Goal: Information Seeking & Learning: Learn about a topic

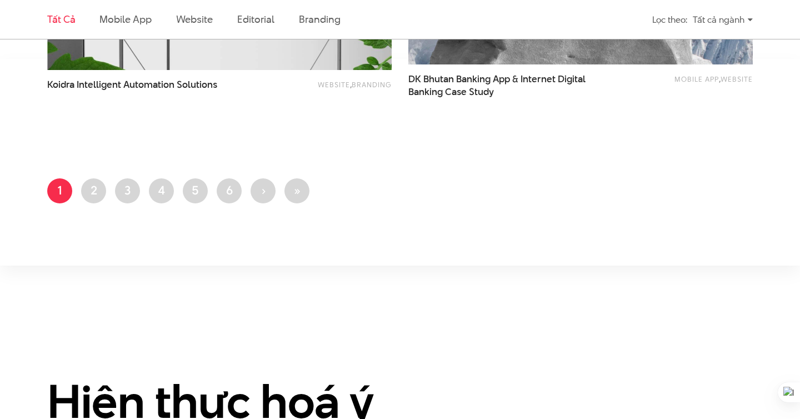
scroll to position [2425, 0]
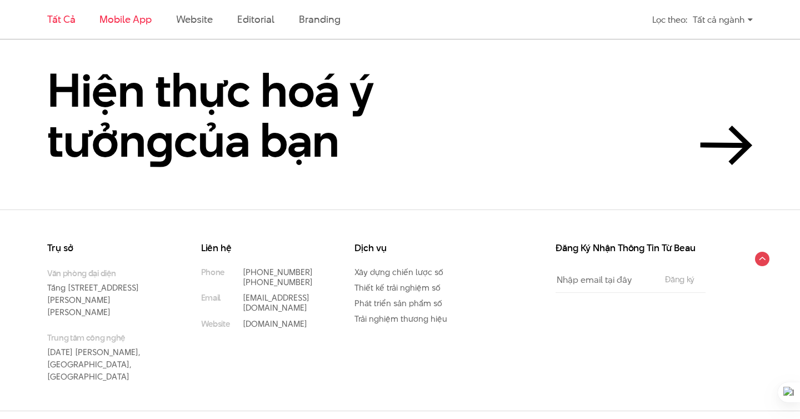
click at [127, 24] on link "Mobile app" at bounding box center [125, 19] width 52 height 14
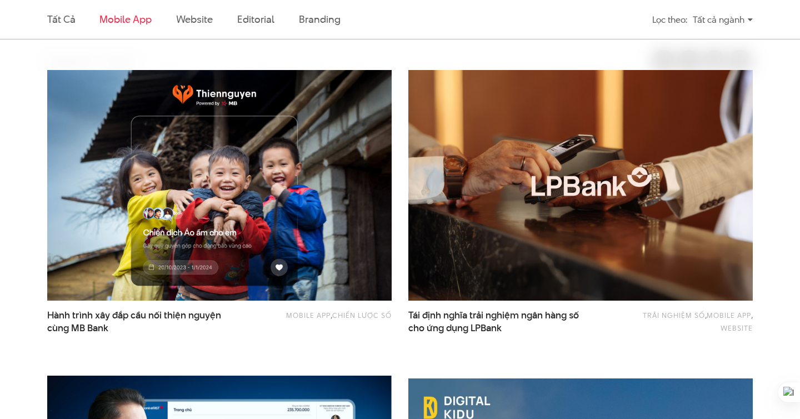
scroll to position [336, 0]
click at [197, 23] on link "Website" at bounding box center [194, 19] width 37 height 14
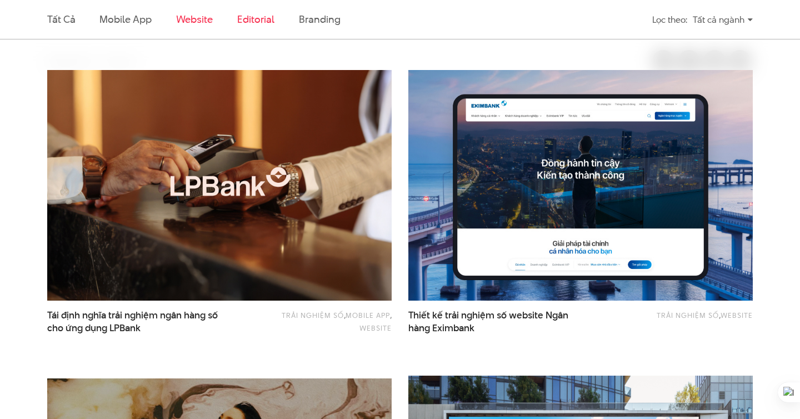
click at [263, 20] on link "Editorial" at bounding box center [255, 19] width 37 height 14
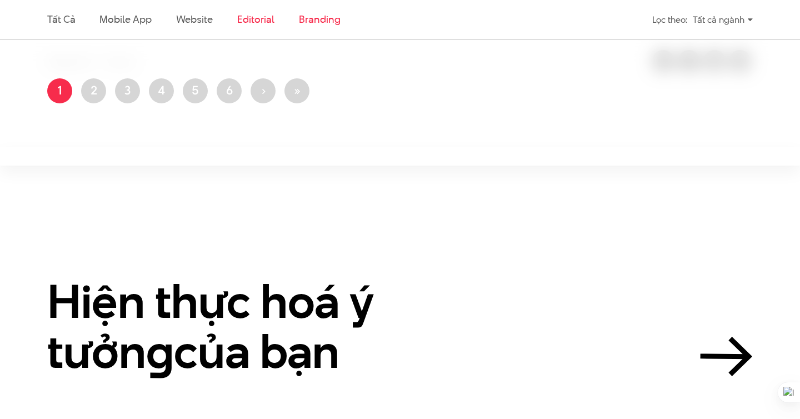
click at [312, 19] on link "Branding" at bounding box center [319, 19] width 41 height 14
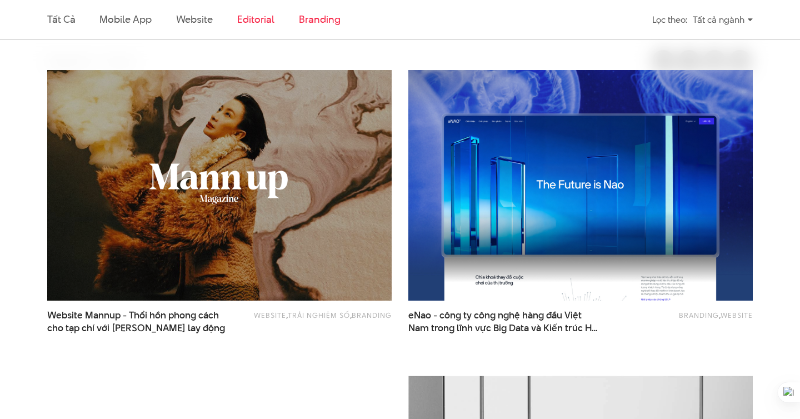
click at [262, 22] on link "Editorial" at bounding box center [255, 19] width 37 height 14
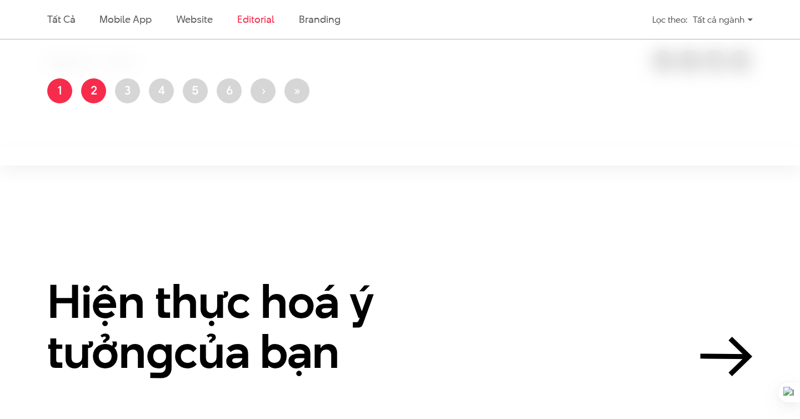
click at [96, 91] on link "Trang 2" at bounding box center [93, 90] width 25 height 25
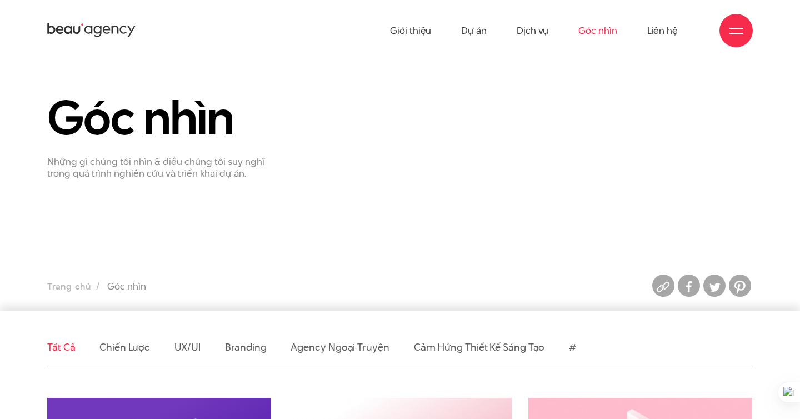
click at [736, 31] on div at bounding box center [737, 31] width 14 height 14
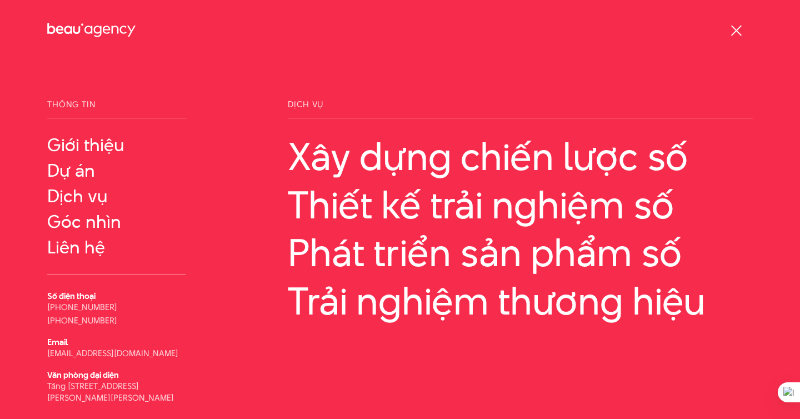
click at [737, 26] on div at bounding box center [737, 31] width 14 height 14
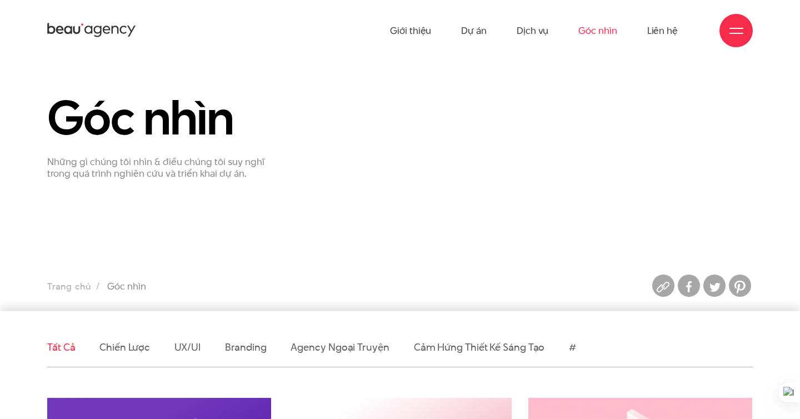
click at [737, 26] on div at bounding box center [737, 31] width 14 height 14
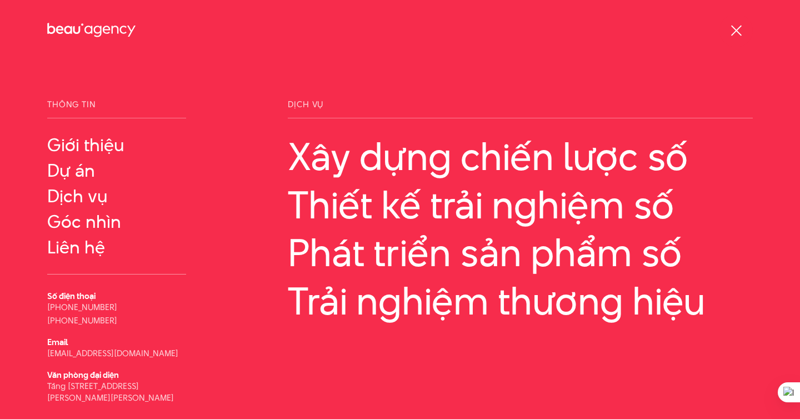
click at [737, 26] on div at bounding box center [737, 31] width 14 height 14
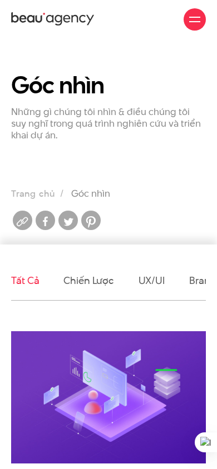
click at [196, 14] on div at bounding box center [194, 19] width 11 height 11
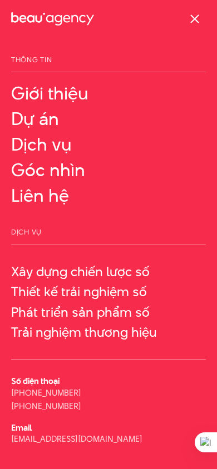
click at [193, 20] on span at bounding box center [194, 18] width 9 height 9
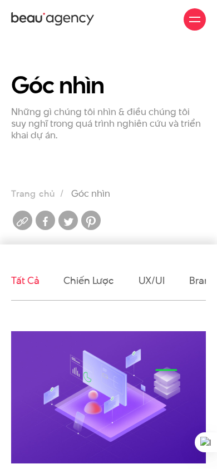
click at [195, 21] on span at bounding box center [194, 21] width 11 height 1
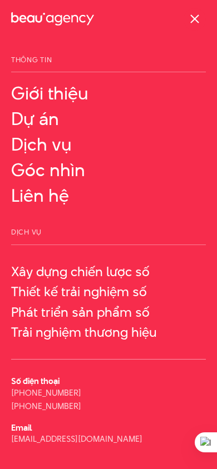
click at [193, 19] on span at bounding box center [194, 18] width 9 height 9
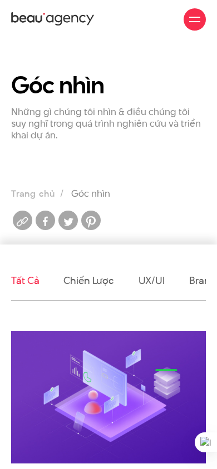
click at [197, 19] on div at bounding box center [194, 19] width 11 height 11
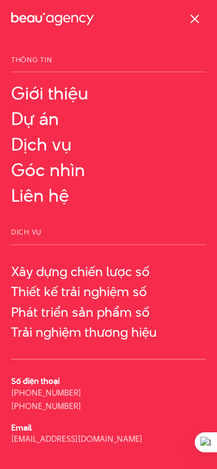
click at [197, 18] on div at bounding box center [194, 19] width 11 height 11
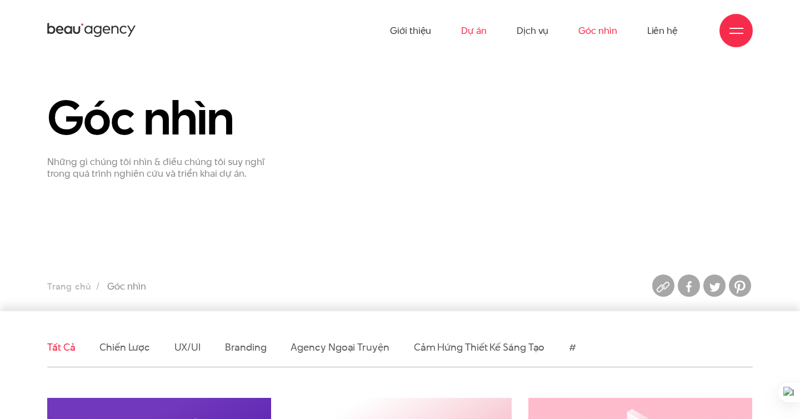
click at [474, 32] on link "Dự án" at bounding box center [474, 30] width 26 height 61
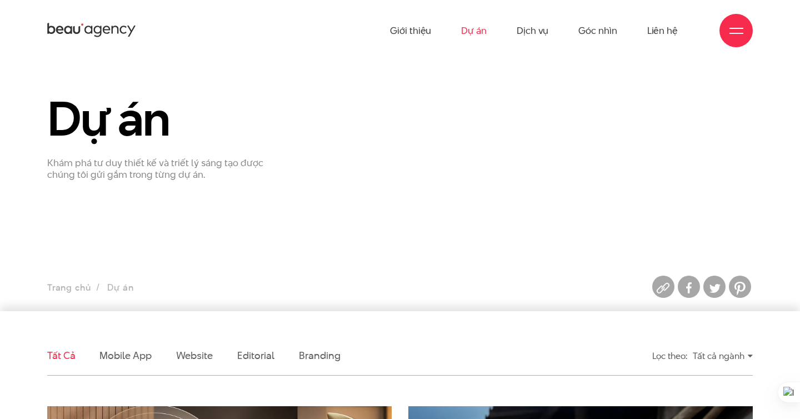
scroll to position [80, 0]
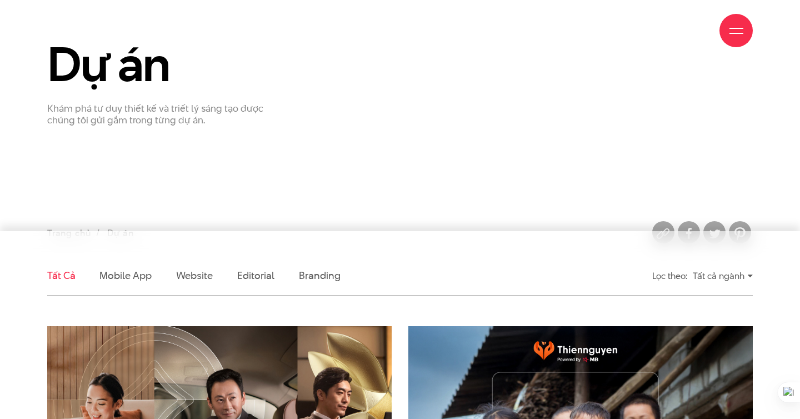
click at [102, 285] on li "Mobile app" at bounding box center [125, 275] width 52 height 39
click at [118, 278] on link "Mobile app" at bounding box center [125, 275] width 52 height 14
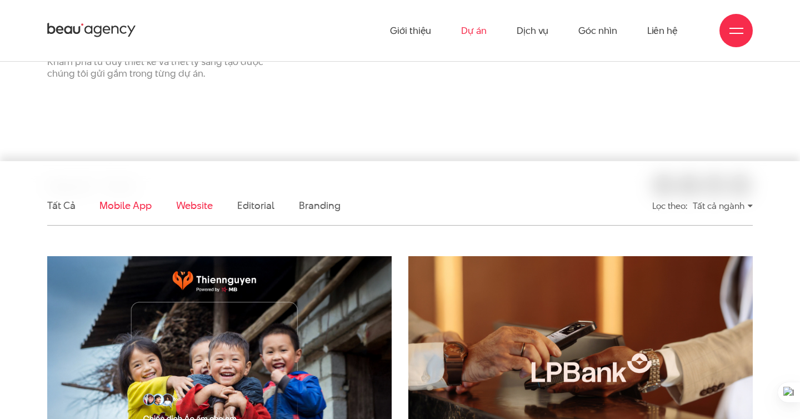
click at [187, 204] on link "Website" at bounding box center [194, 205] width 37 height 14
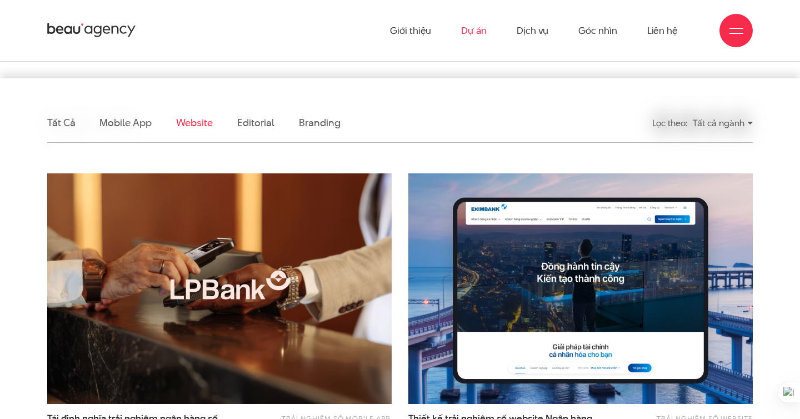
scroll to position [212, 0]
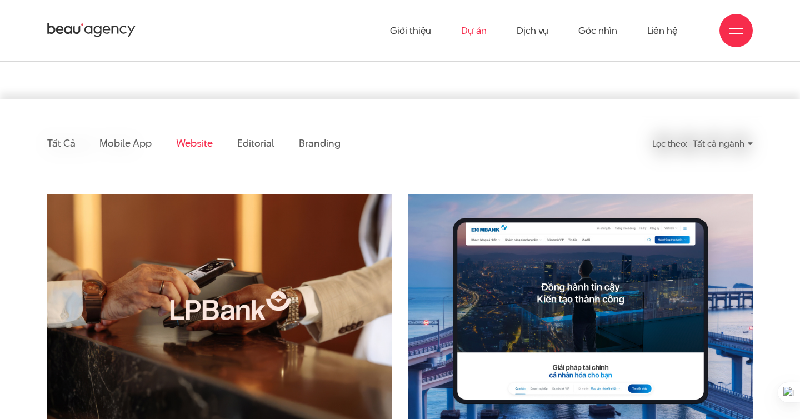
click at [256, 151] on li "Editorial" at bounding box center [255, 143] width 37 height 39
click at [257, 142] on link "Editorial" at bounding box center [255, 143] width 37 height 14
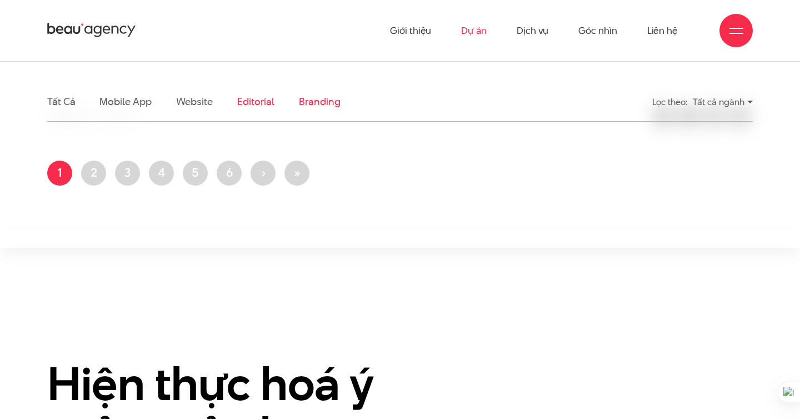
click at [321, 106] on link "Branding" at bounding box center [319, 101] width 41 height 14
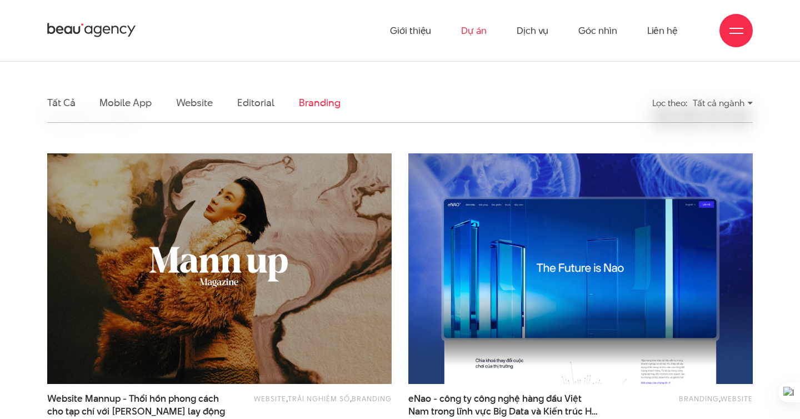
scroll to position [121, 0]
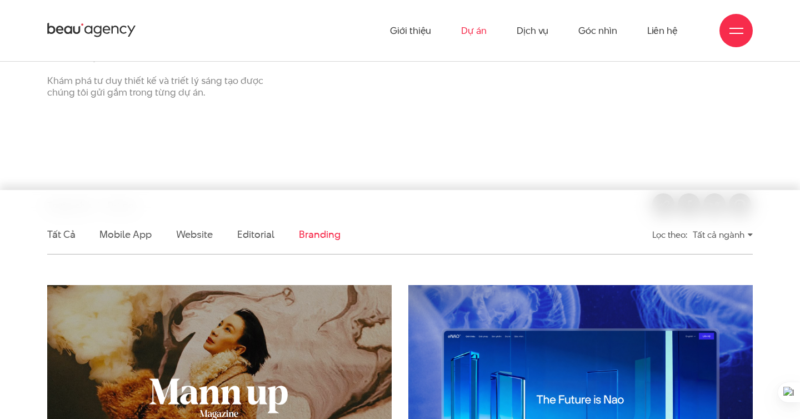
click at [242, 245] on li "Editorial" at bounding box center [255, 234] width 37 height 39
click at [248, 238] on link "Editorial" at bounding box center [255, 234] width 37 height 14
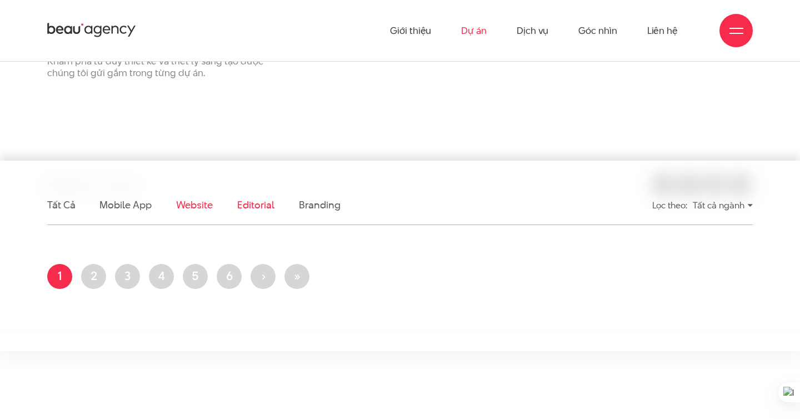
click at [200, 208] on link "Website" at bounding box center [194, 205] width 37 height 14
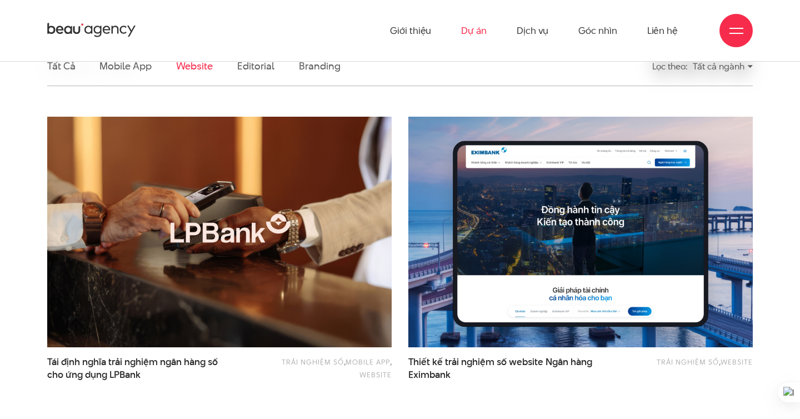
scroll to position [210, 0]
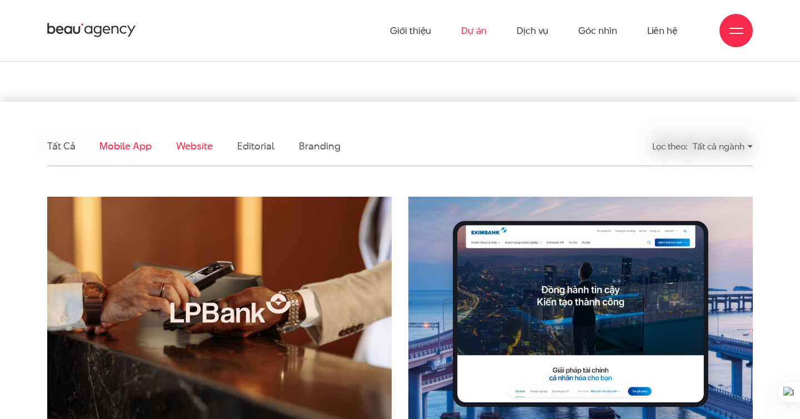
click at [134, 152] on link "Mobile app" at bounding box center [125, 146] width 52 height 14
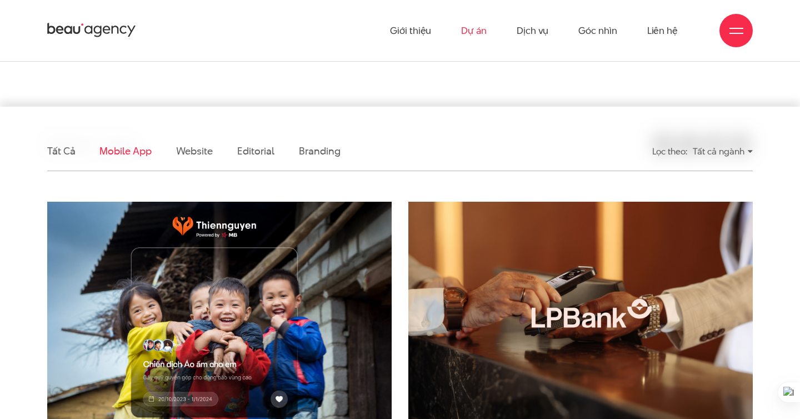
scroll to position [179, 0]
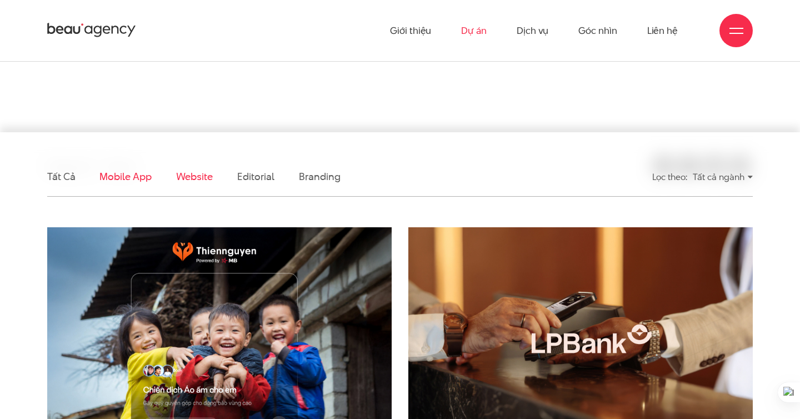
click at [185, 180] on link "Website" at bounding box center [194, 177] width 37 height 14
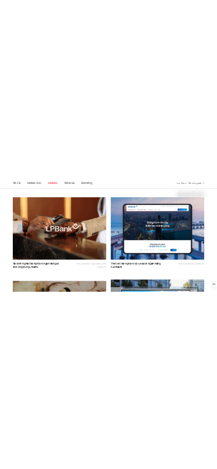
scroll to position [336, 0]
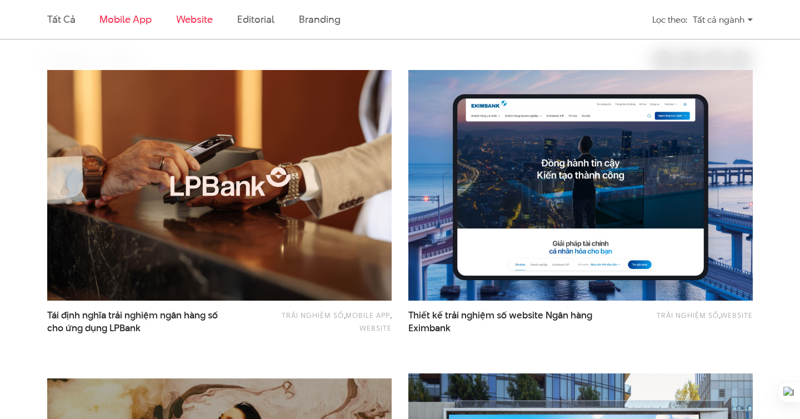
click at [135, 19] on link "Mobile app" at bounding box center [125, 19] width 52 height 14
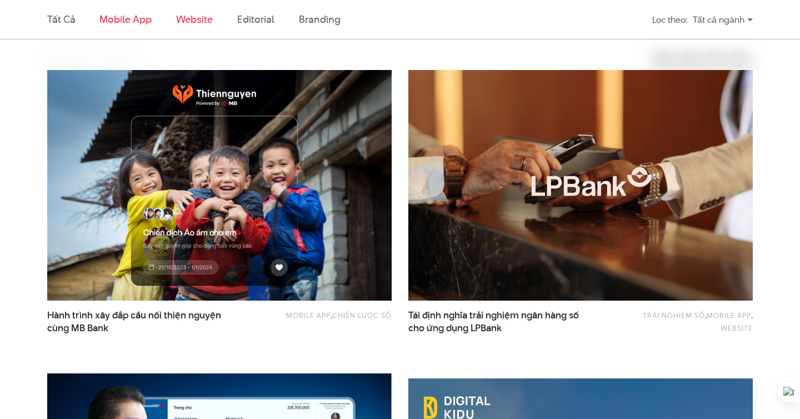
click at [204, 24] on link "Website" at bounding box center [194, 19] width 37 height 14
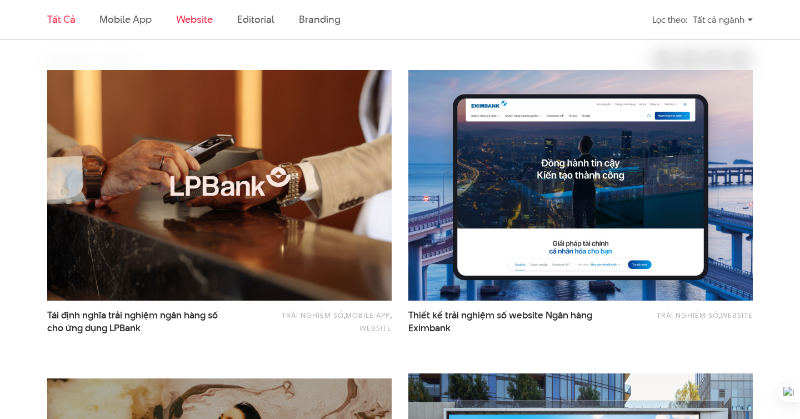
click at [73, 21] on link "Tất cả" at bounding box center [61, 19] width 28 height 14
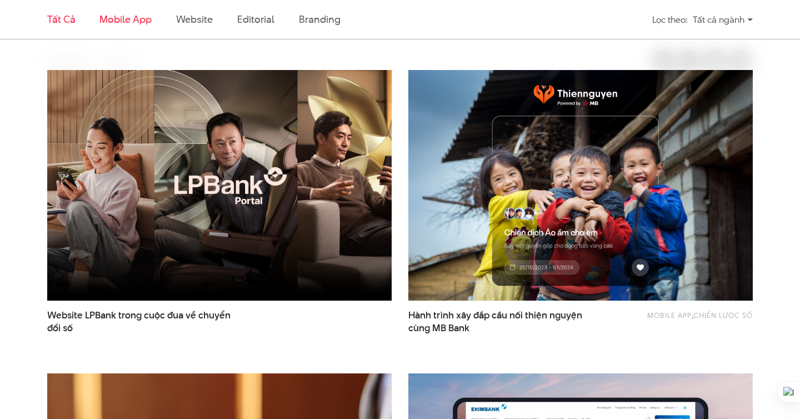
click at [124, 21] on link "Mobile app" at bounding box center [125, 19] width 52 height 14
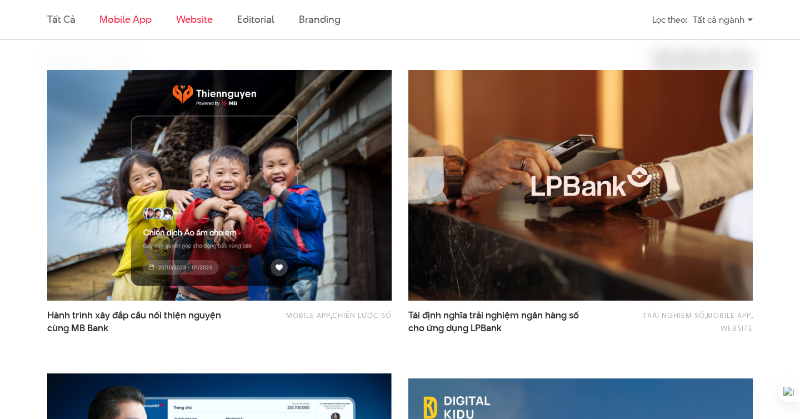
click at [182, 18] on link "Website" at bounding box center [194, 19] width 37 height 14
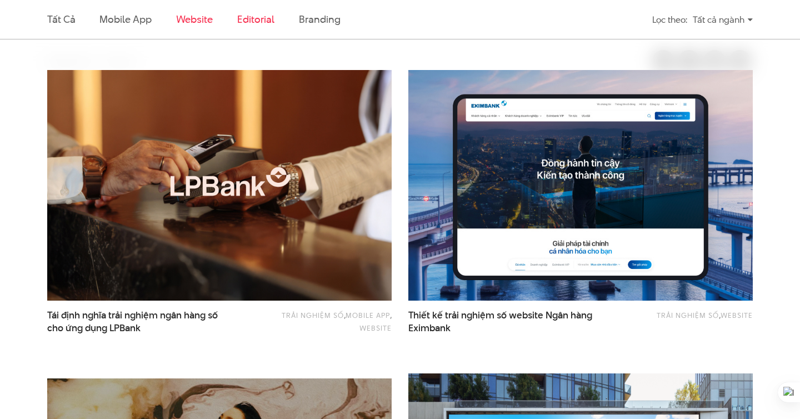
click at [263, 17] on link "Editorial" at bounding box center [255, 19] width 37 height 14
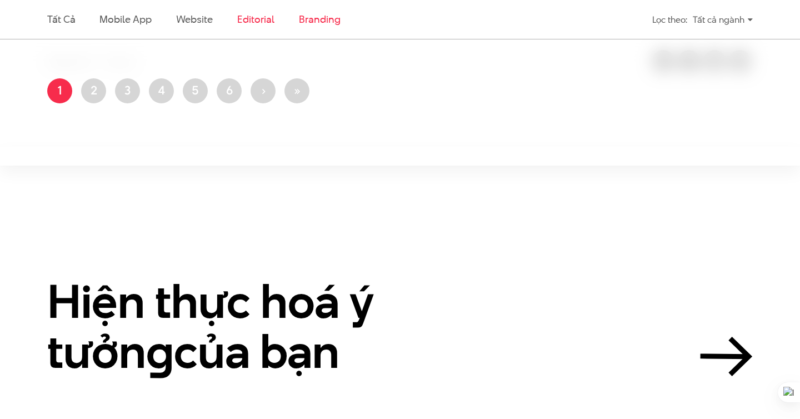
click at [307, 20] on link "Branding" at bounding box center [319, 19] width 41 height 14
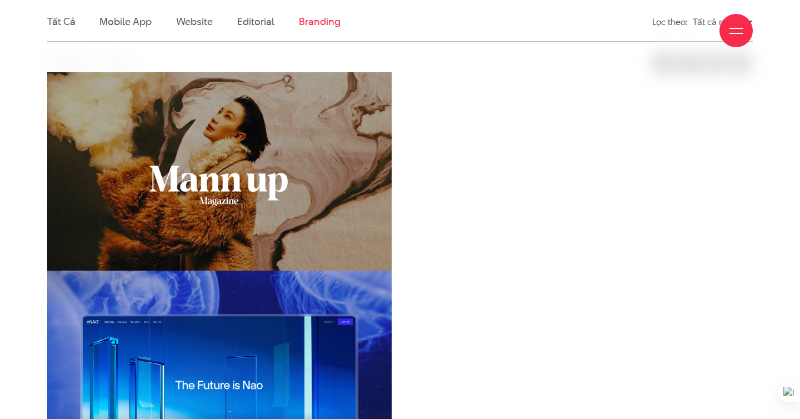
scroll to position [333, 0]
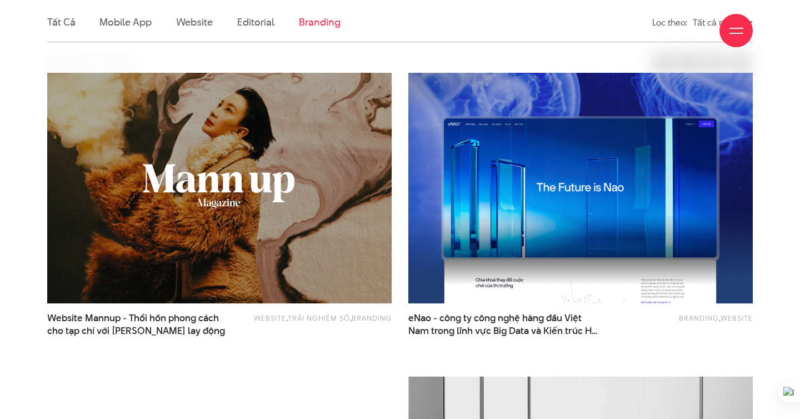
click at [251, 206] on img at bounding box center [219, 188] width 379 height 254
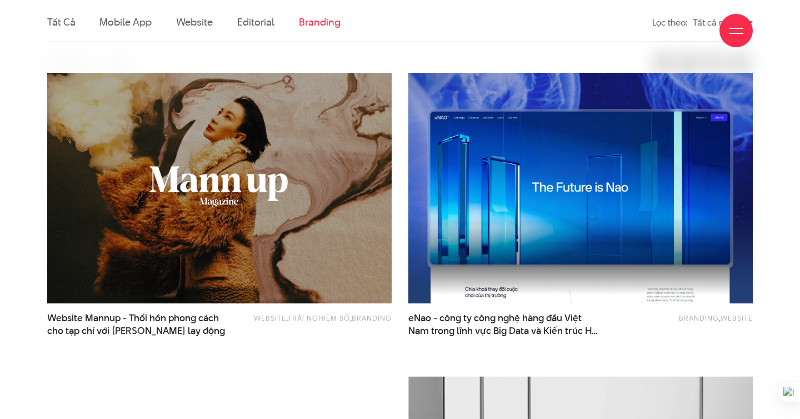
click at [521, 167] on img at bounding box center [580, 188] width 379 height 254
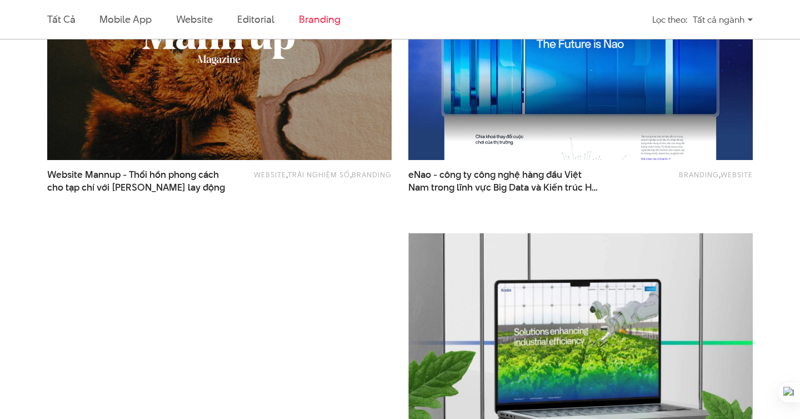
scroll to position [564, 0]
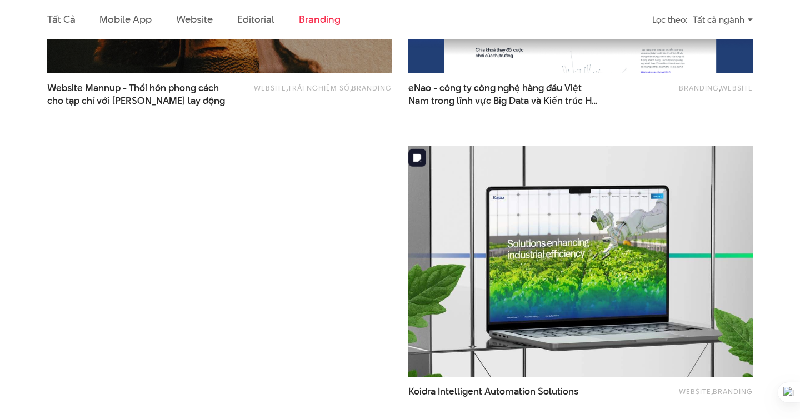
click at [497, 197] on img at bounding box center [580, 262] width 379 height 254
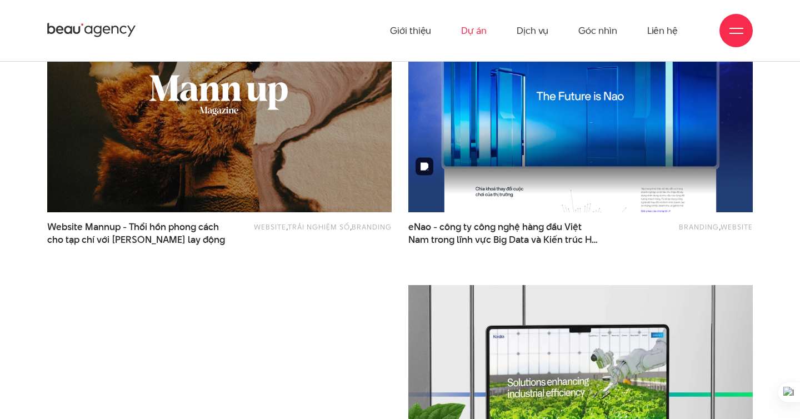
scroll to position [226, 0]
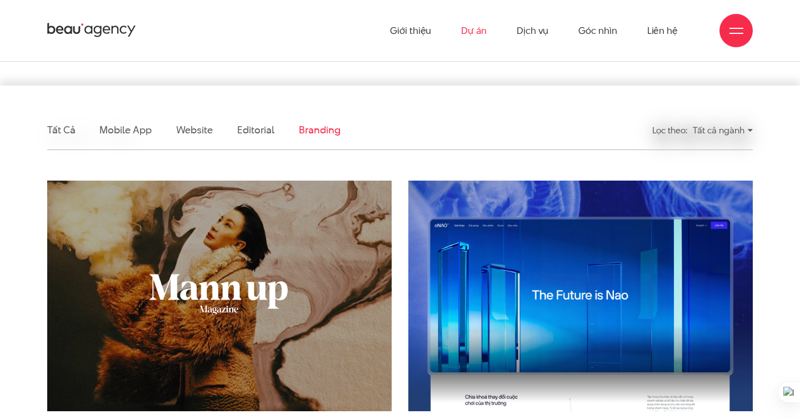
click at [500, 183] on img at bounding box center [580, 296] width 379 height 254
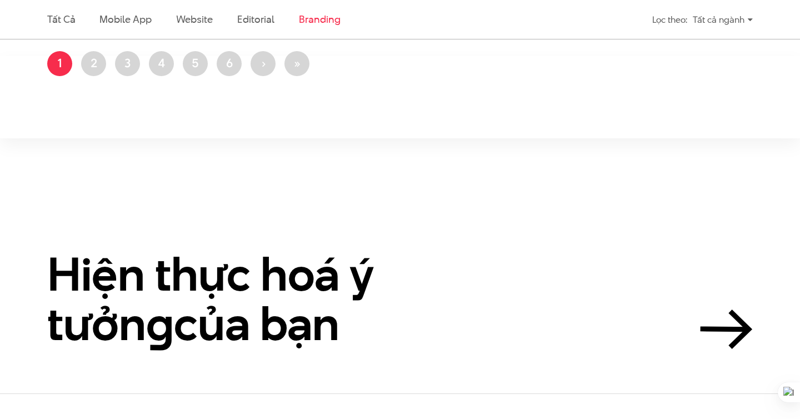
scroll to position [695, 0]
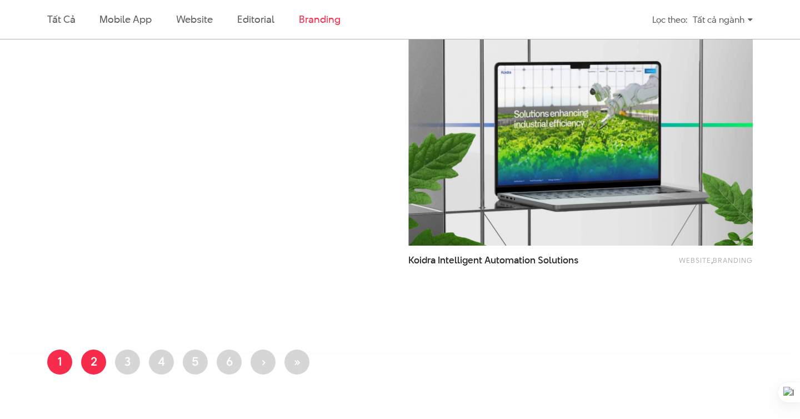
click at [97, 366] on link "Trang 2" at bounding box center [93, 362] width 25 height 25
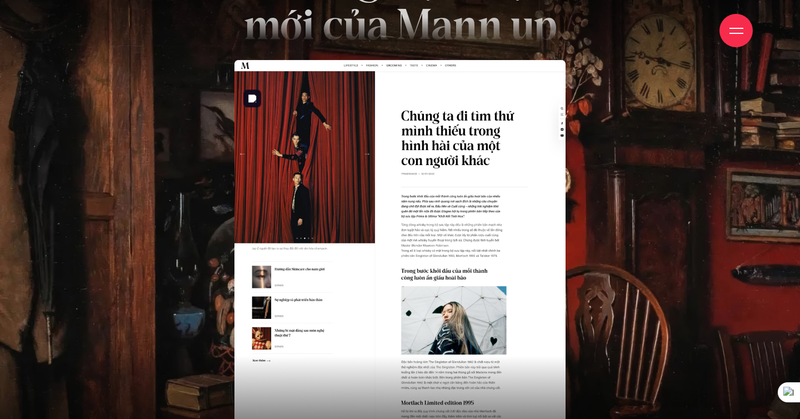
scroll to position [3587, 0]
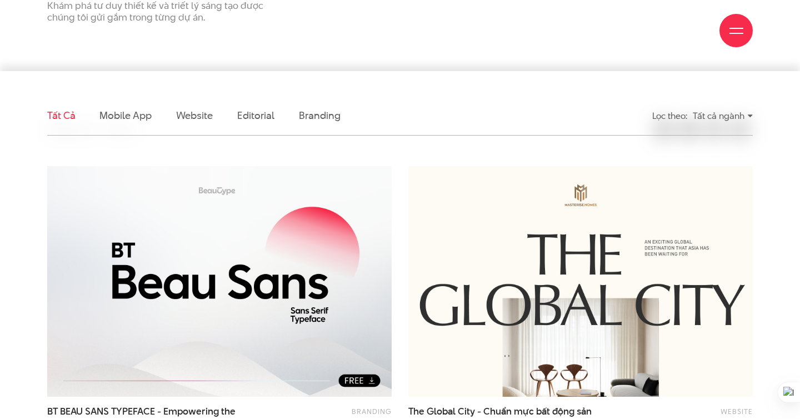
scroll to position [280, 0]
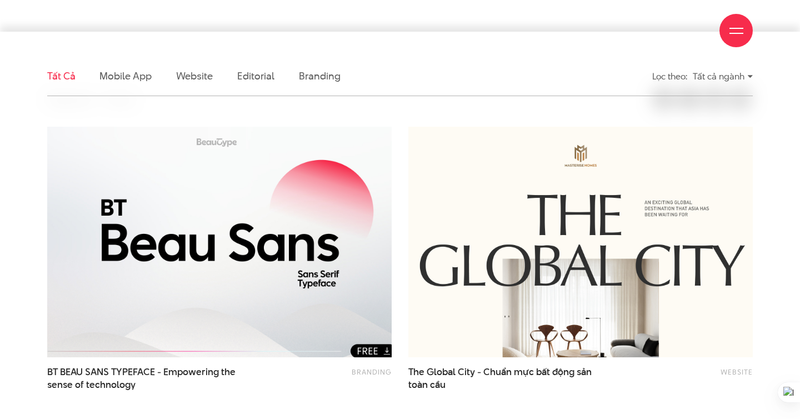
click at [245, 228] on img at bounding box center [219, 242] width 379 height 254
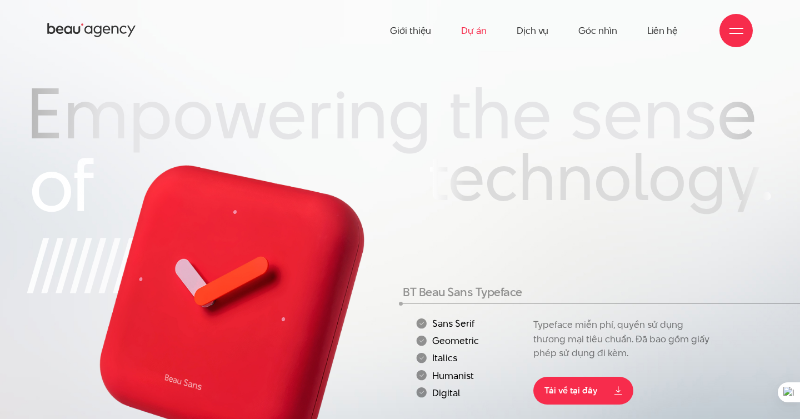
click at [481, 26] on link "Dự án" at bounding box center [474, 30] width 26 height 61
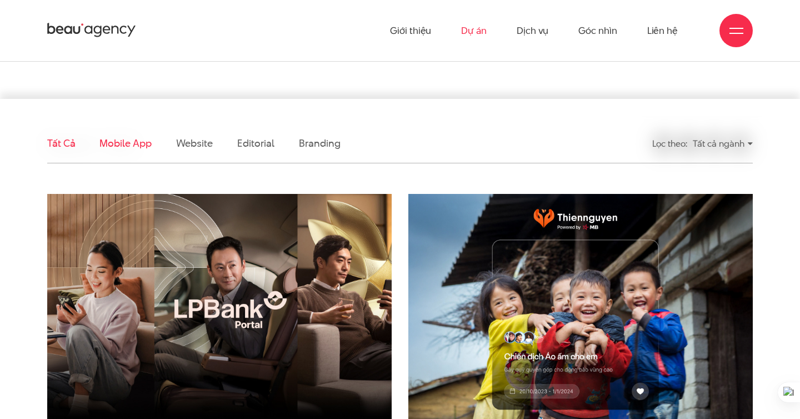
click at [123, 147] on link "Mobile app" at bounding box center [125, 143] width 52 height 14
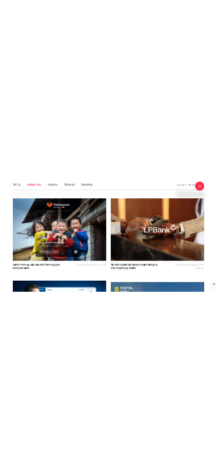
scroll to position [336, 0]
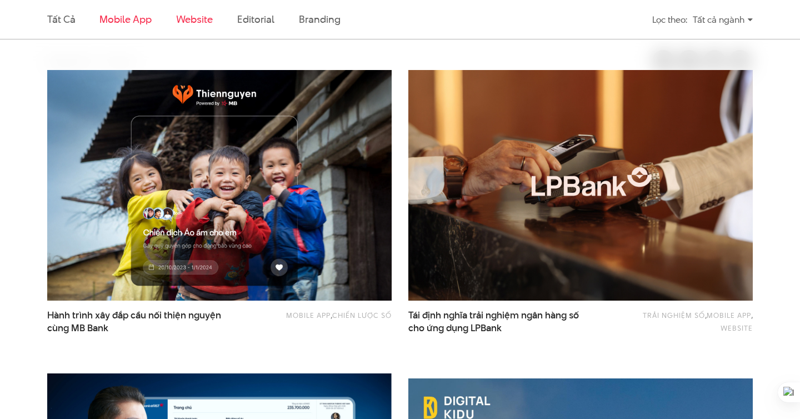
click at [182, 16] on link "Website" at bounding box center [194, 19] width 37 height 14
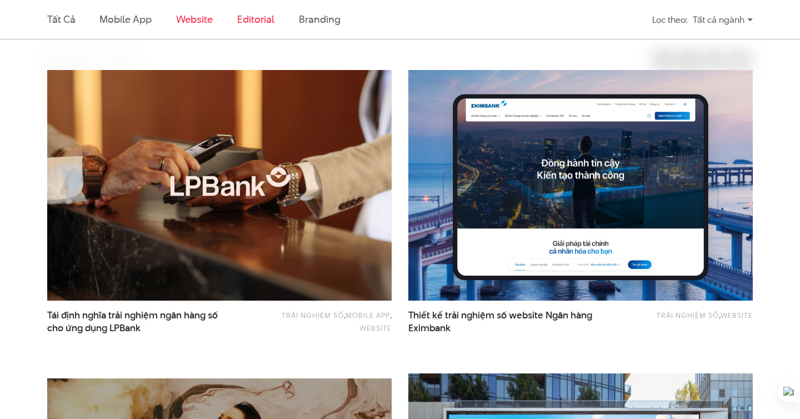
click at [246, 21] on link "Editorial" at bounding box center [255, 19] width 37 height 14
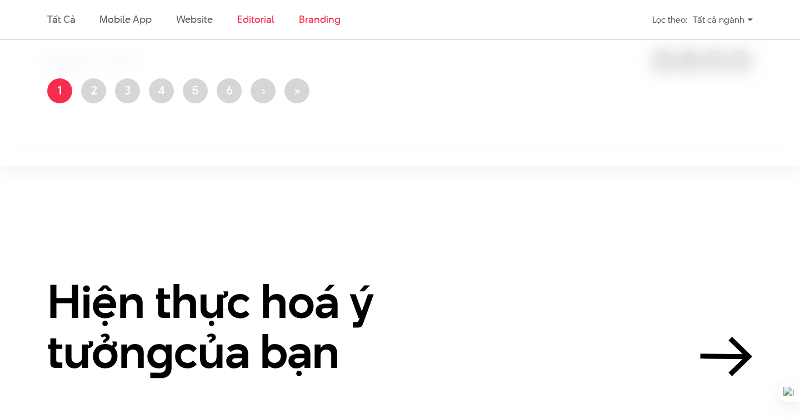
click at [319, 21] on link "Branding" at bounding box center [319, 19] width 41 height 14
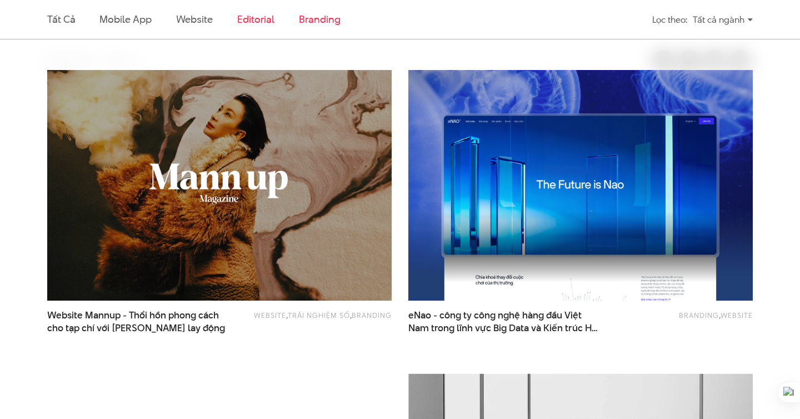
click at [263, 21] on link "Editorial" at bounding box center [255, 19] width 37 height 14
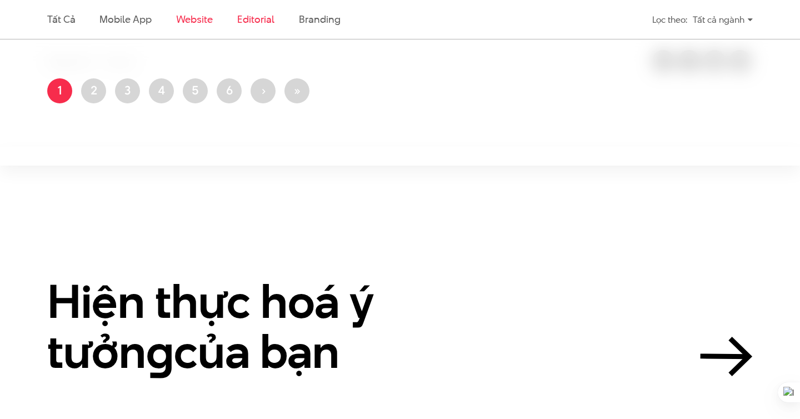
click at [192, 19] on link "Website" at bounding box center [194, 19] width 37 height 14
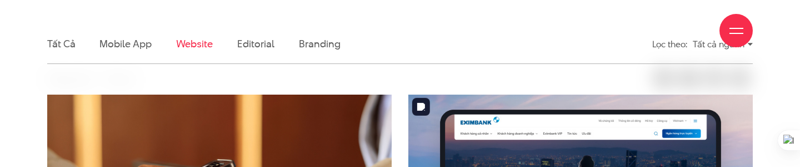
scroll to position [316, 0]
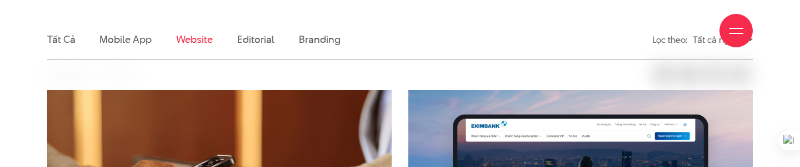
click at [117, 37] on div "Giới thiệu Dự án Dịch vụ Góc nhìn Liên hệ" at bounding box center [400, 30] width 706 height 61
click at [115, 41] on div "Giới thiệu Dự án Dịch vụ Góc nhìn Liên hệ" at bounding box center [400, 30] width 706 height 61
click at [118, 39] on div "Giới thiệu Dự án Dịch vụ Góc nhìn Liên hệ" at bounding box center [400, 30] width 706 height 61
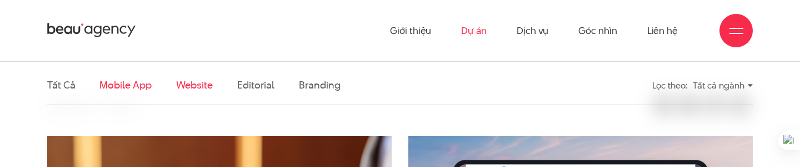
click at [116, 89] on link "Mobile app" at bounding box center [125, 85] width 52 height 14
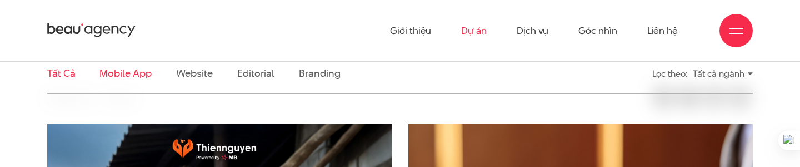
click at [69, 76] on link "Tất cả" at bounding box center [61, 73] width 28 height 14
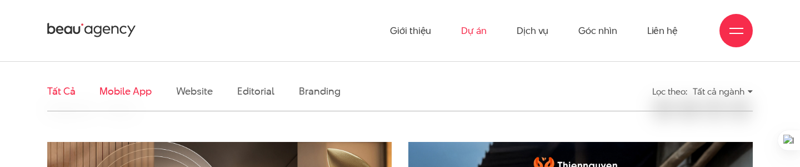
click at [116, 97] on link "Mobile app" at bounding box center [125, 91] width 52 height 14
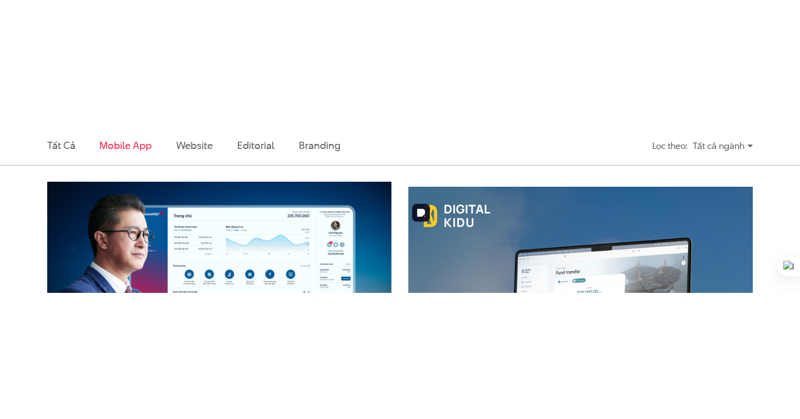
scroll to position [660, 0]
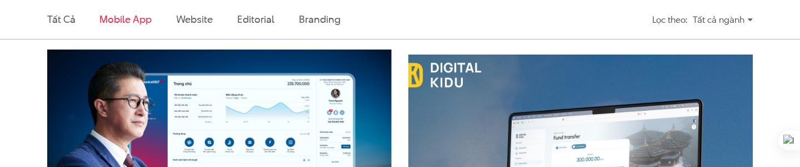
click at [485, 136] on img at bounding box center [580, 170] width 379 height 254
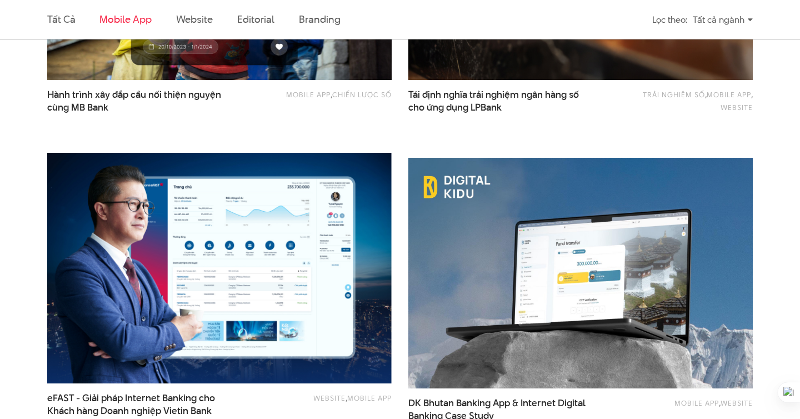
scroll to position [556, 0]
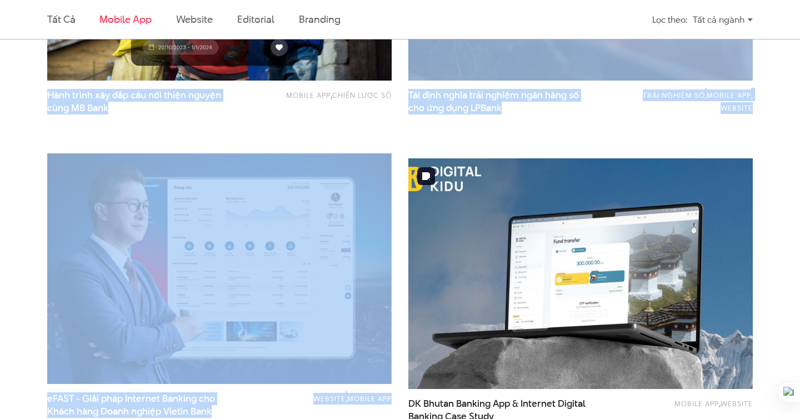
drag, startPoint x: 329, startPoint y: 128, endPoint x: 439, endPoint y: 198, distance: 130.0
click at [439, 198] on div "Website LPBank trong cuộc đua về chuyển đổi số Mobile app , Chiến lược số Hành …" at bounding box center [400, 148] width 723 height 612
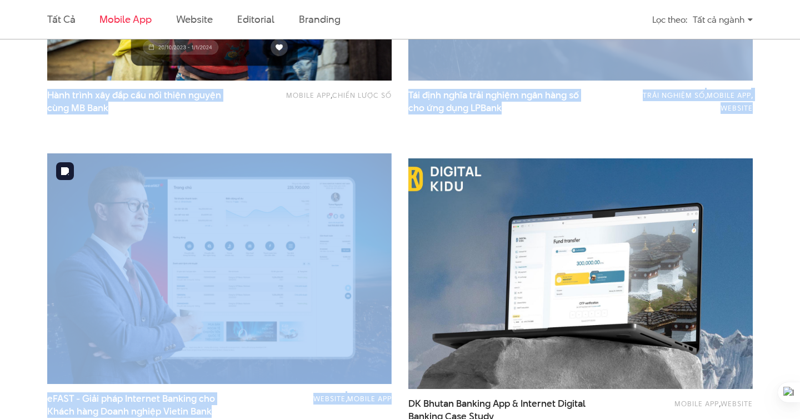
drag, startPoint x: 301, startPoint y: 136, endPoint x: 527, endPoint y: 248, distance: 252.8
click at [527, 248] on div "Website LPBank trong cuộc đua về chuyển đổi số Mobile app , Chiến lược số Hành …" at bounding box center [400, 148] width 723 height 612
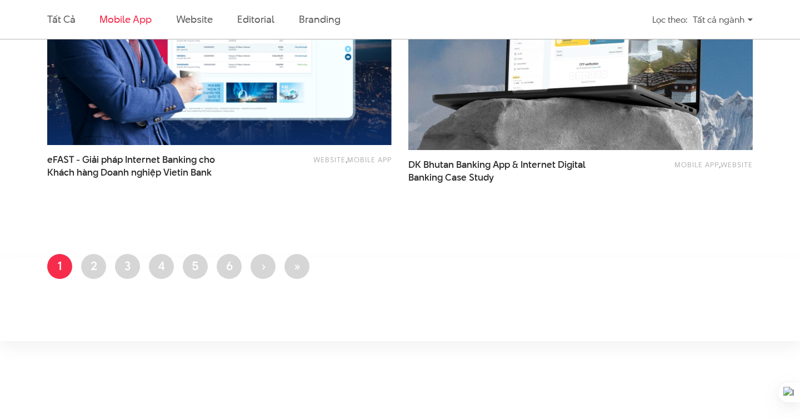
scroll to position [0, 0]
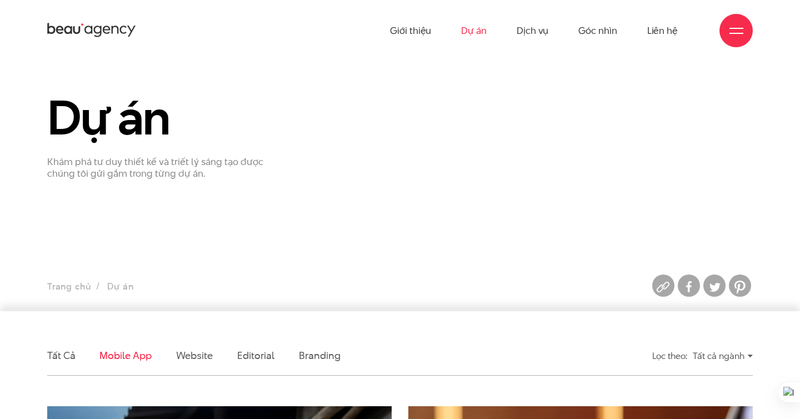
click at [733, 40] on div at bounding box center [736, 30] width 33 height 33
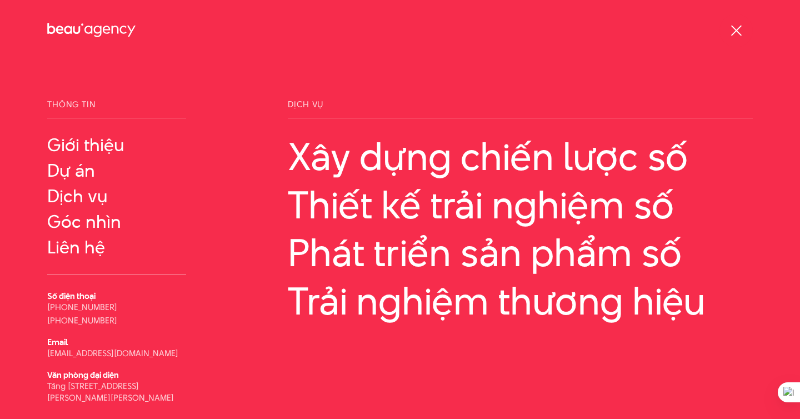
click at [732, 39] on div at bounding box center [736, 30] width 33 height 33
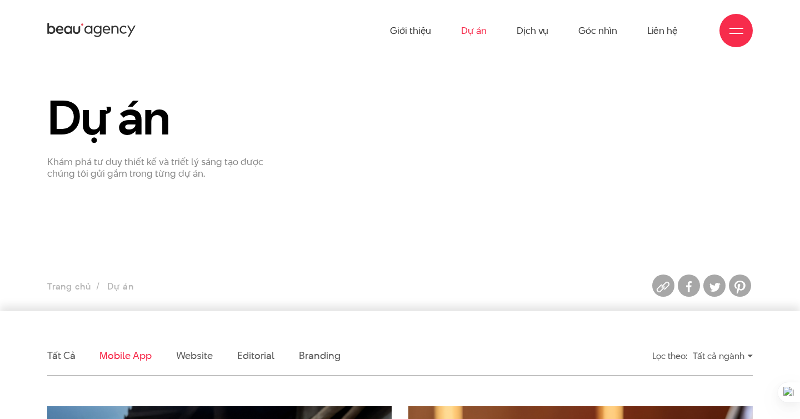
click at [732, 39] on div at bounding box center [736, 30] width 33 height 33
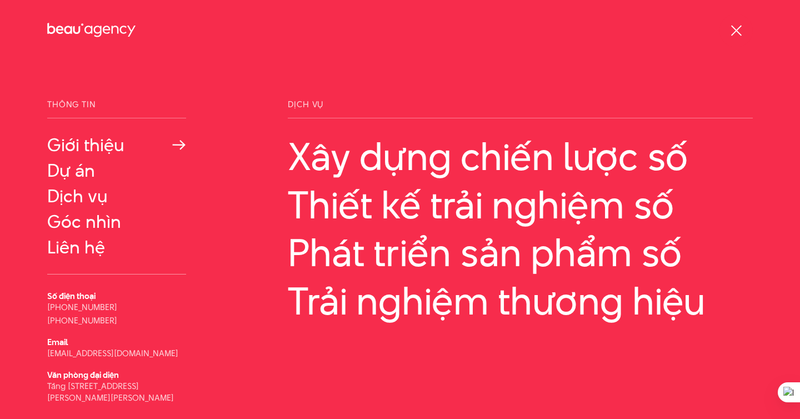
click at [99, 148] on link "Giới thiệu" at bounding box center [116, 145] width 139 height 20
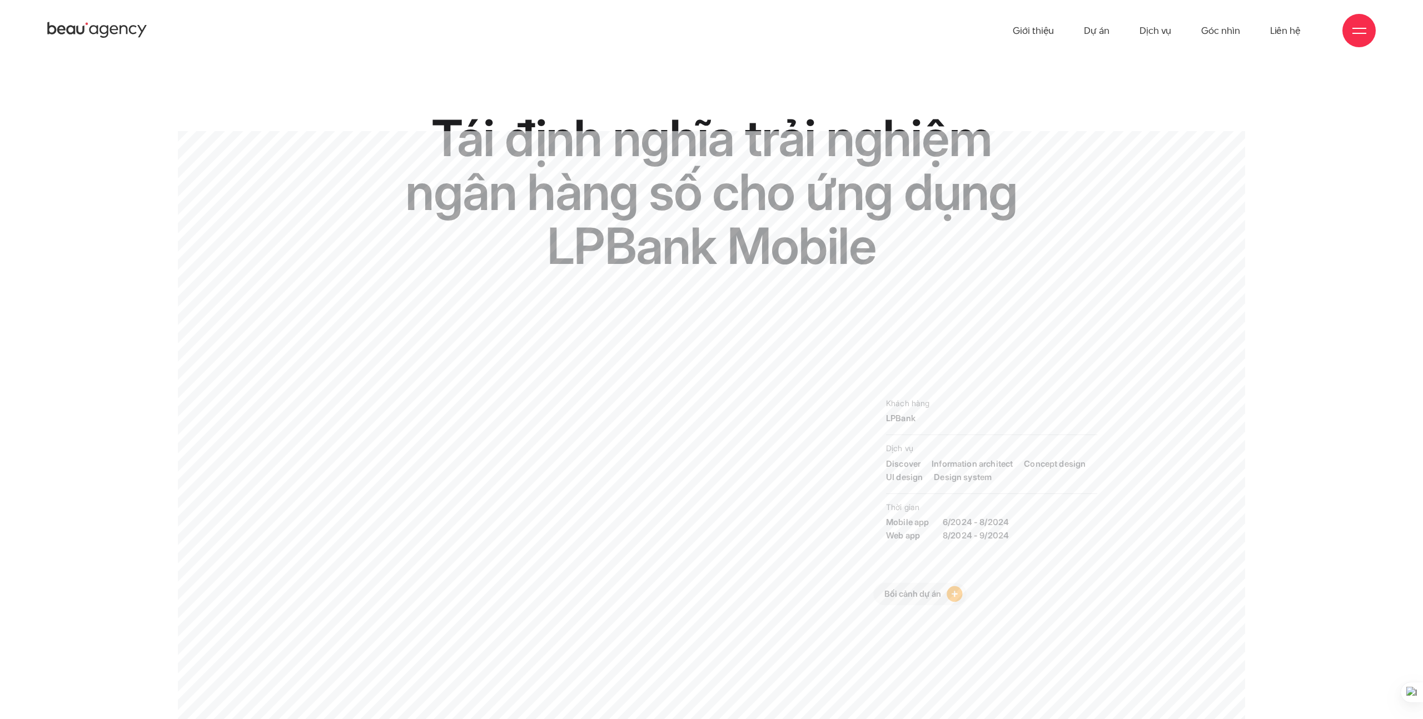
click at [800, 30] on div at bounding box center [1358, 30] width 33 height 33
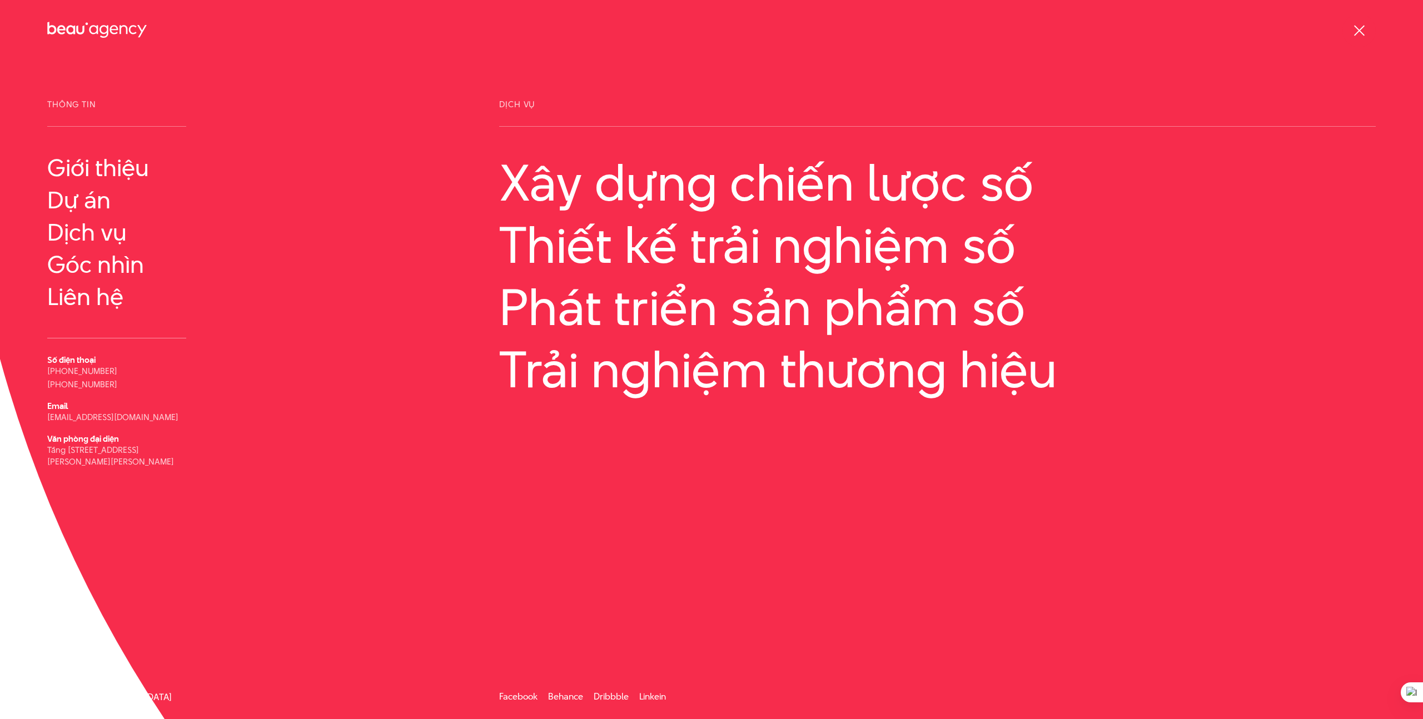
click at [800, 30] on div at bounding box center [1358, 30] width 33 height 33
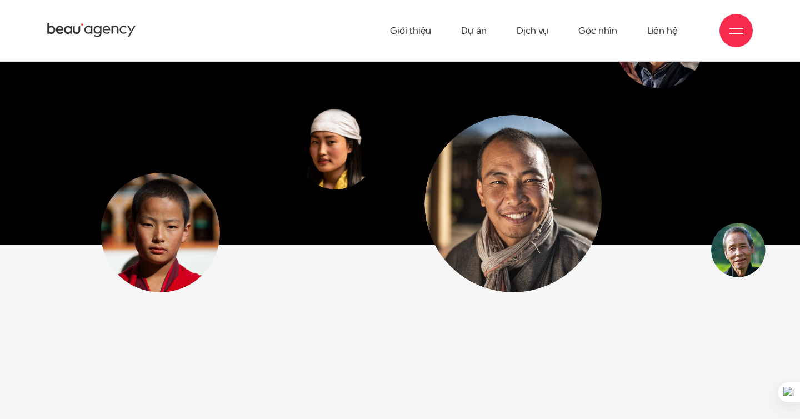
scroll to position [3033, 0]
